Goal: Transaction & Acquisition: Purchase product/service

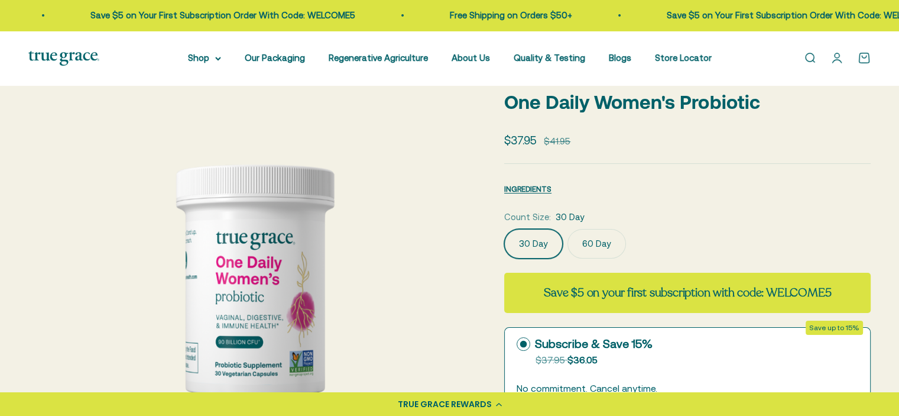
click at [591, 245] on label "60 Day" at bounding box center [597, 244] width 59 height 30
click at [504, 229] on input "60 Day" at bounding box center [504, 228] width 1 height 1
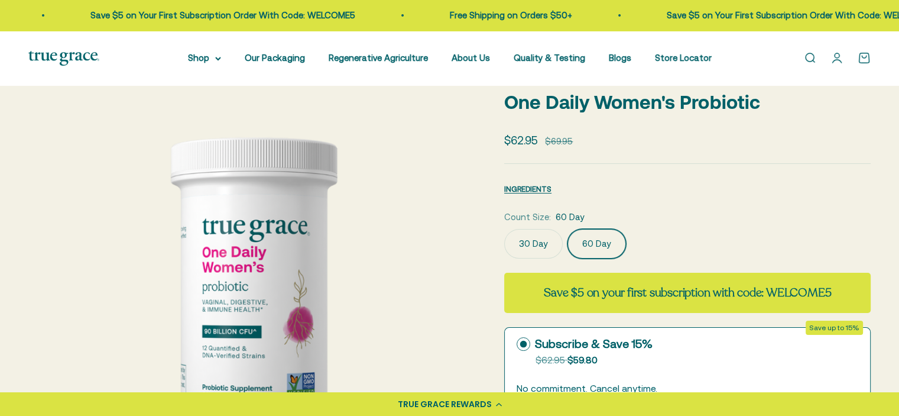
scroll to position [0, 467]
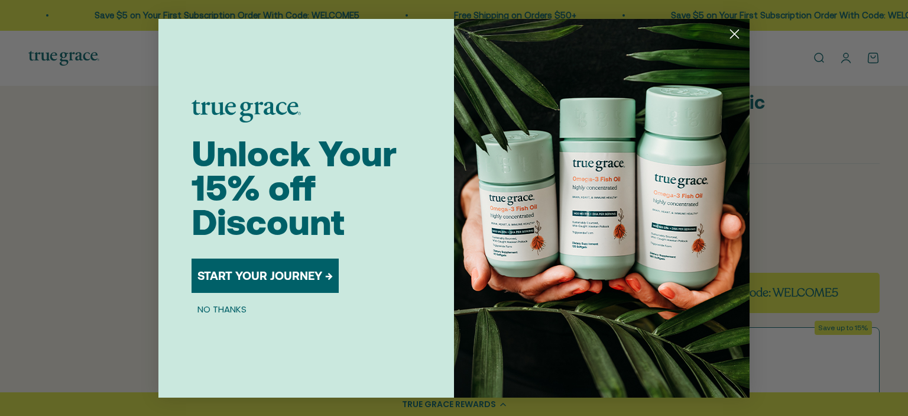
click at [736, 31] on circle "Close dialog" at bounding box center [735, 34] width 20 height 20
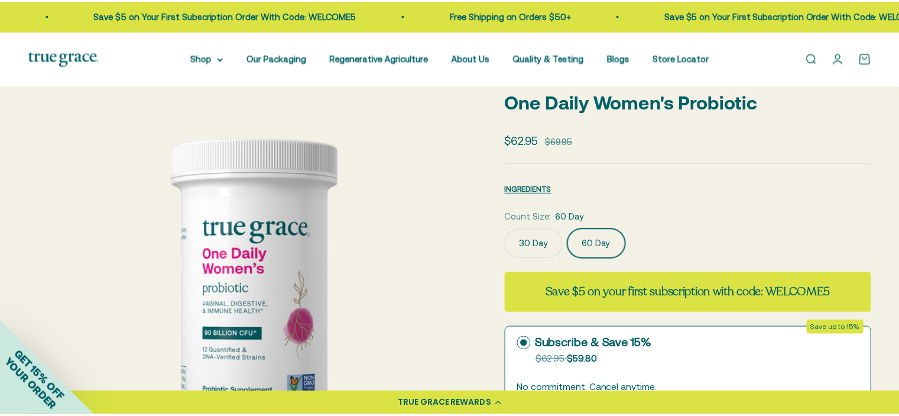
scroll to position [0, 462]
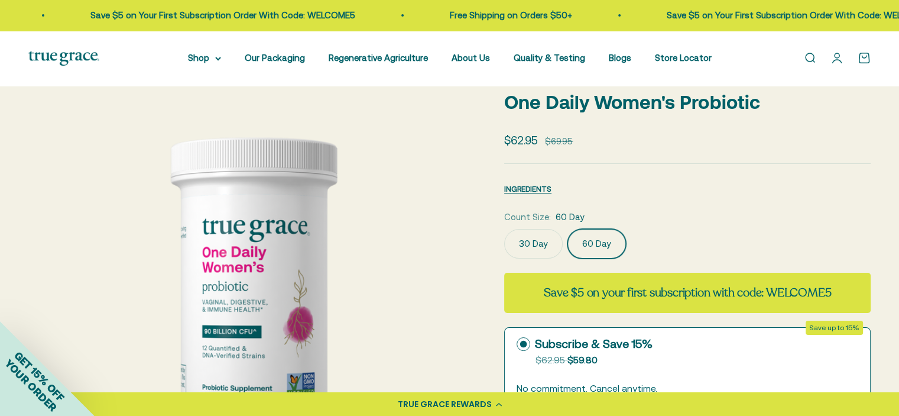
click at [535, 250] on label "30 Day" at bounding box center [533, 244] width 59 height 30
click at [504, 229] on input "30 Day" at bounding box center [504, 228] width 1 height 1
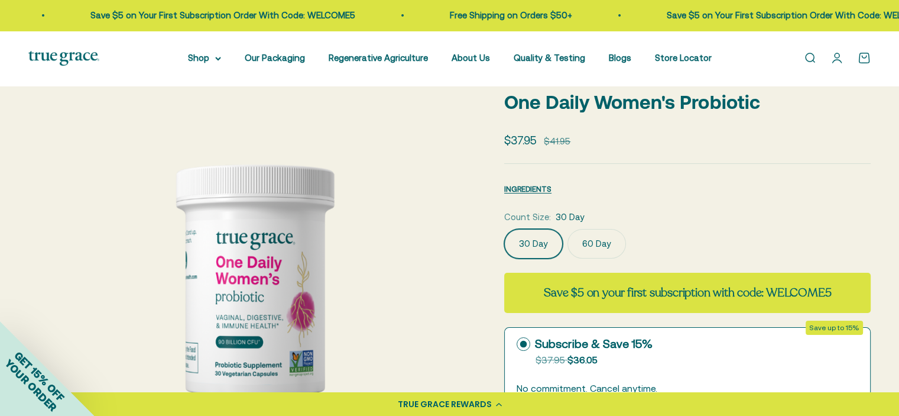
click at [580, 245] on label "60 Day" at bounding box center [597, 244] width 59 height 30
click at [504, 229] on input "60 Day" at bounding box center [504, 228] width 1 height 1
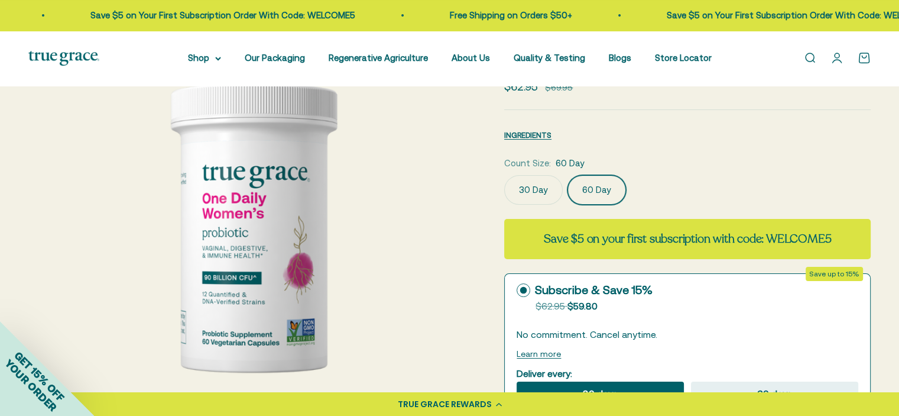
scroll to position [177, 0]
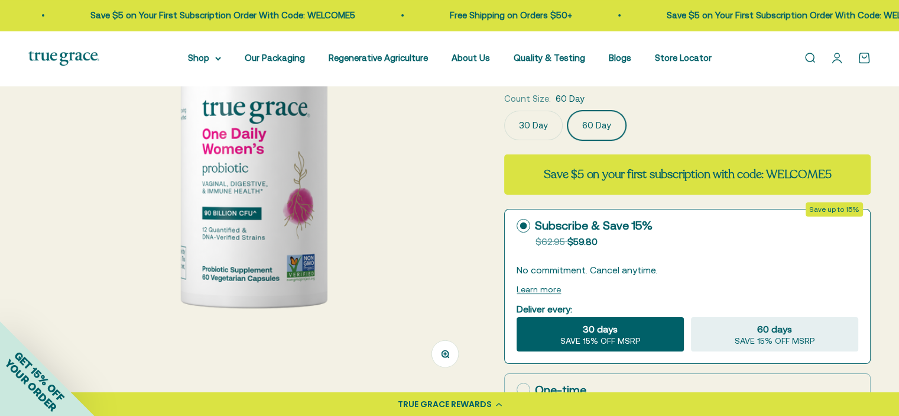
click at [535, 130] on label "30 Day" at bounding box center [533, 126] width 59 height 30
click at [504, 111] on input "30 Day" at bounding box center [504, 110] width 1 height 1
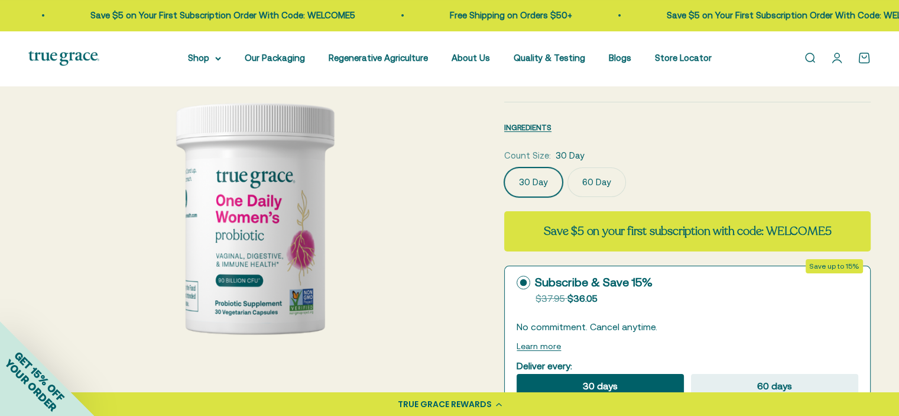
scroll to position [118, 0]
